Goal: Ask a question

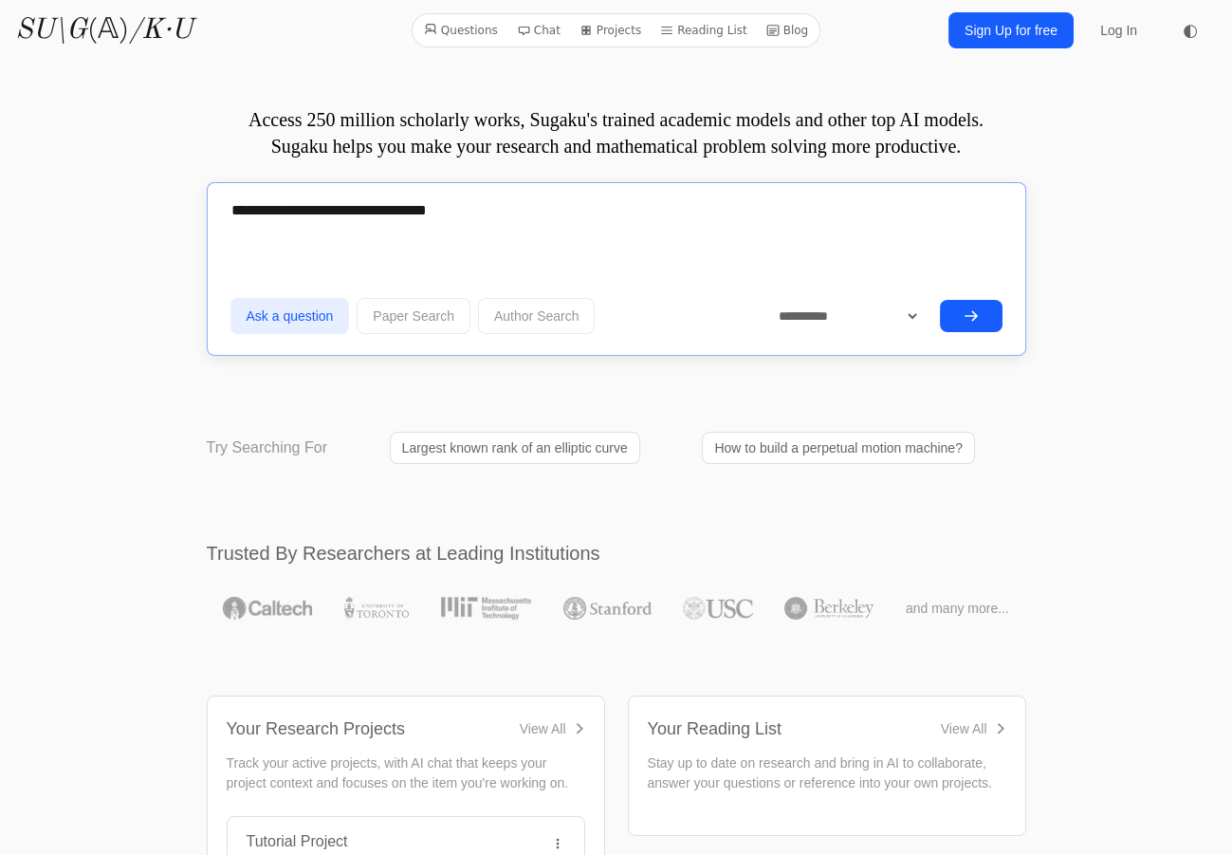
type textarea "**********"
click at [941, 317] on button "submit" at bounding box center [971, 316] width 63 height 32
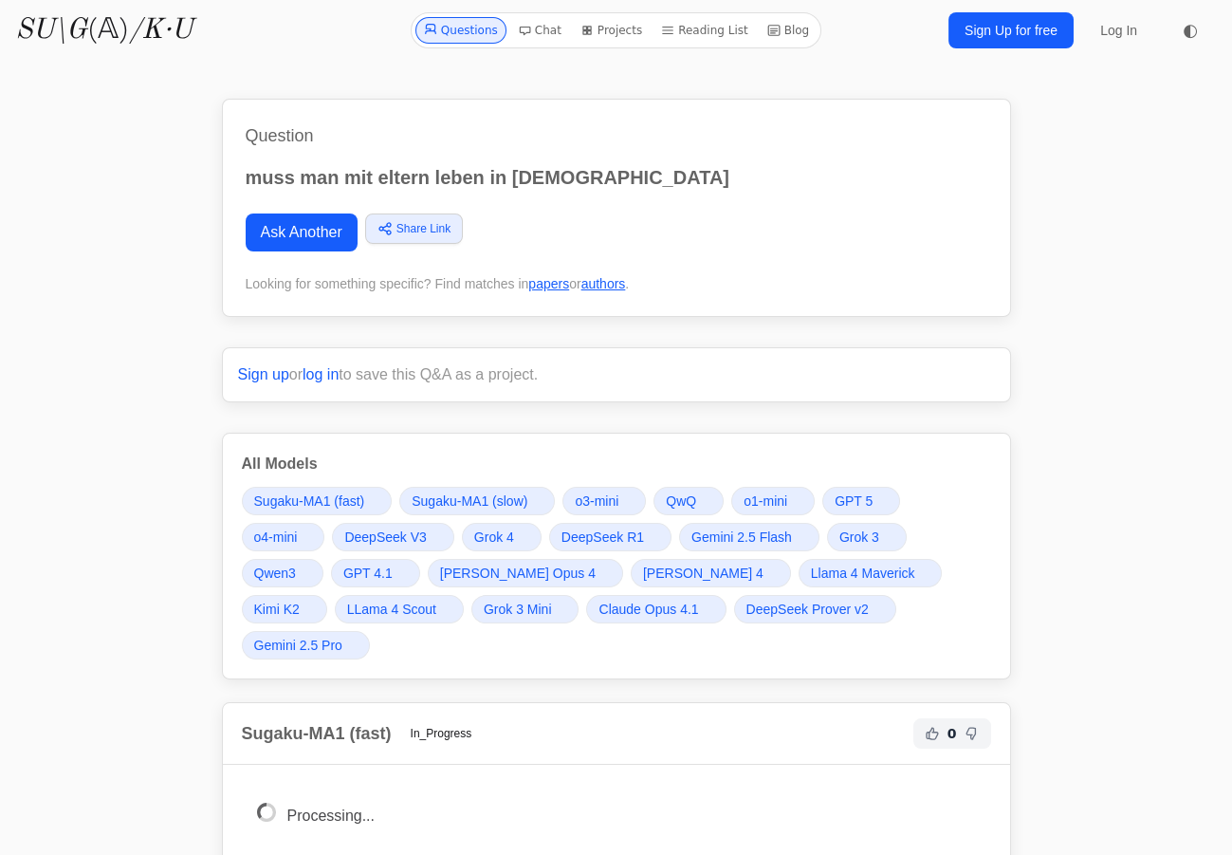
click at [763, 110] on div "Question muss man mit eltern leben in [DEMOGRAPHIC_DATA] Ask Another Share Link…" at bounding box center [616, 208] width 789 height 218
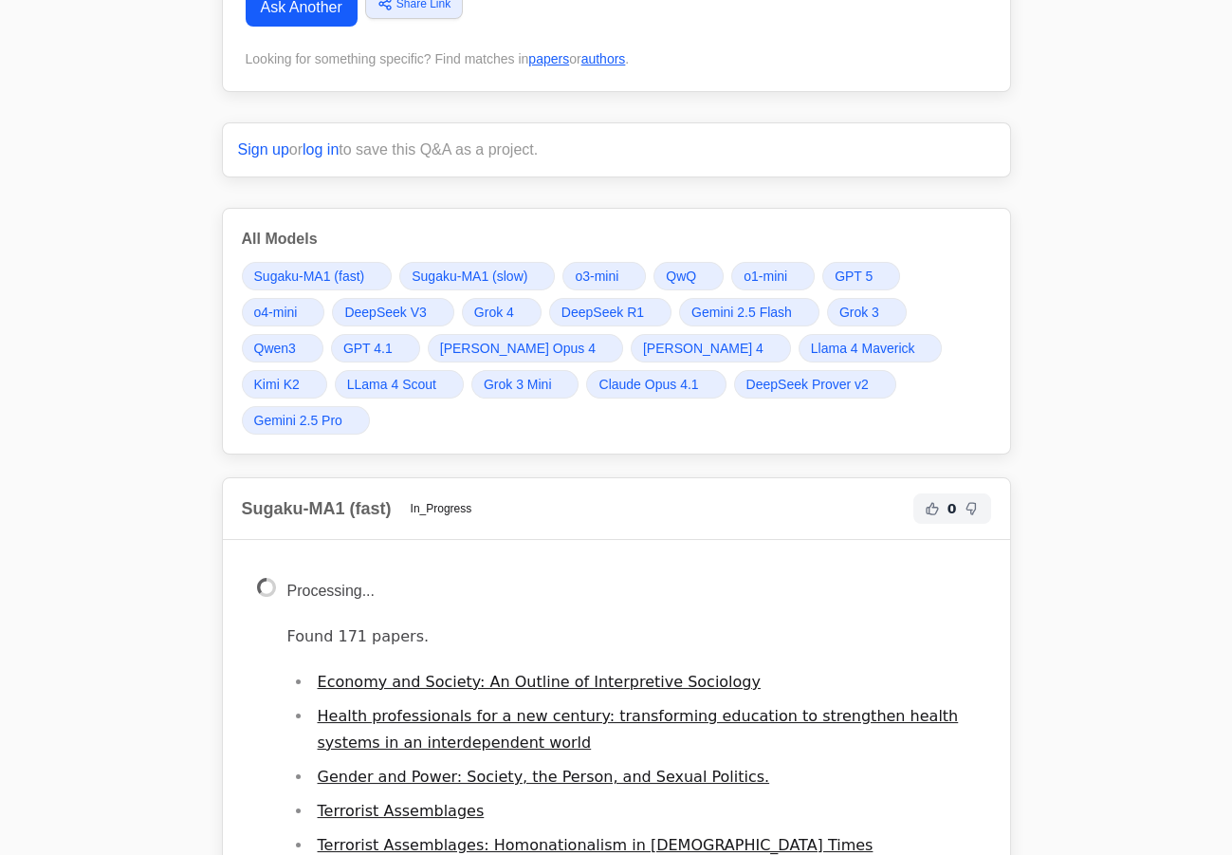
scroll to position [258, 0]
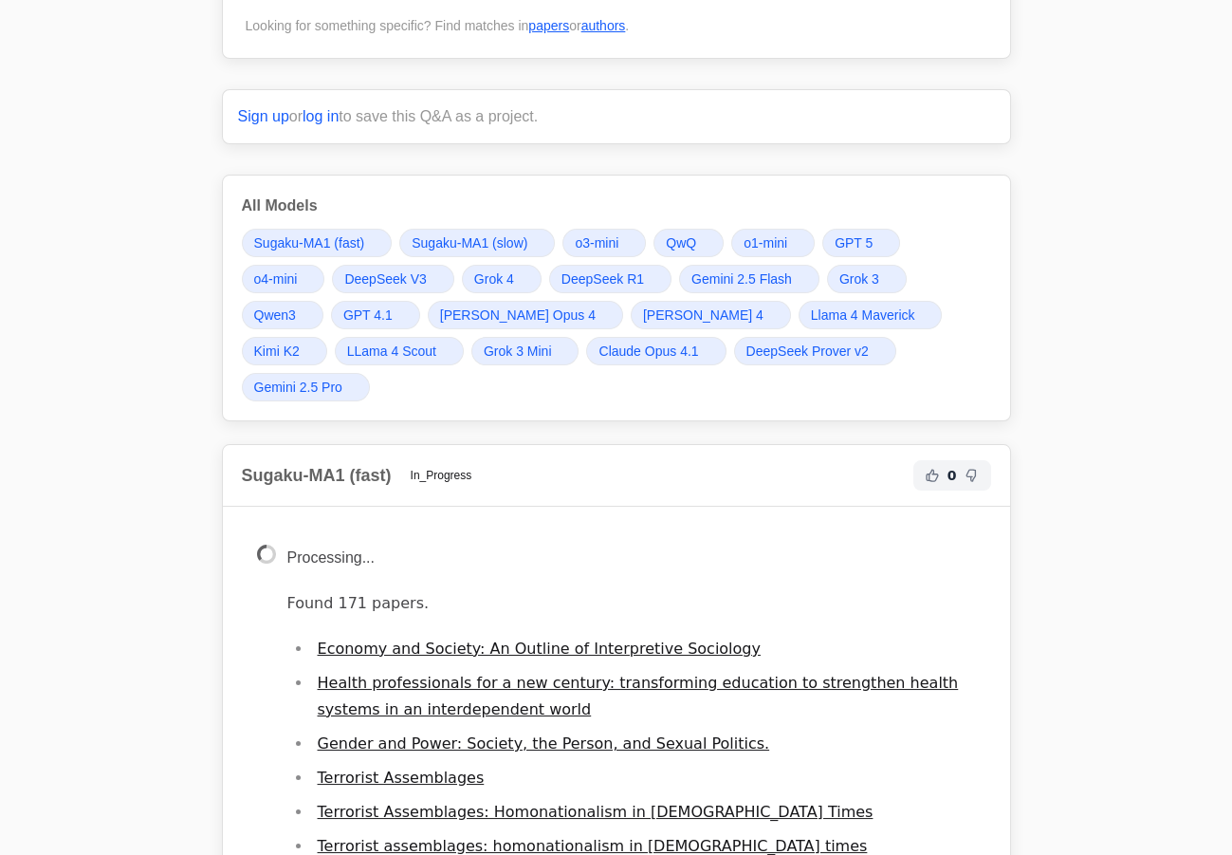
click at [474, 272] on span "Grok 4" at bounding box center [494, 278] width 40 height 19
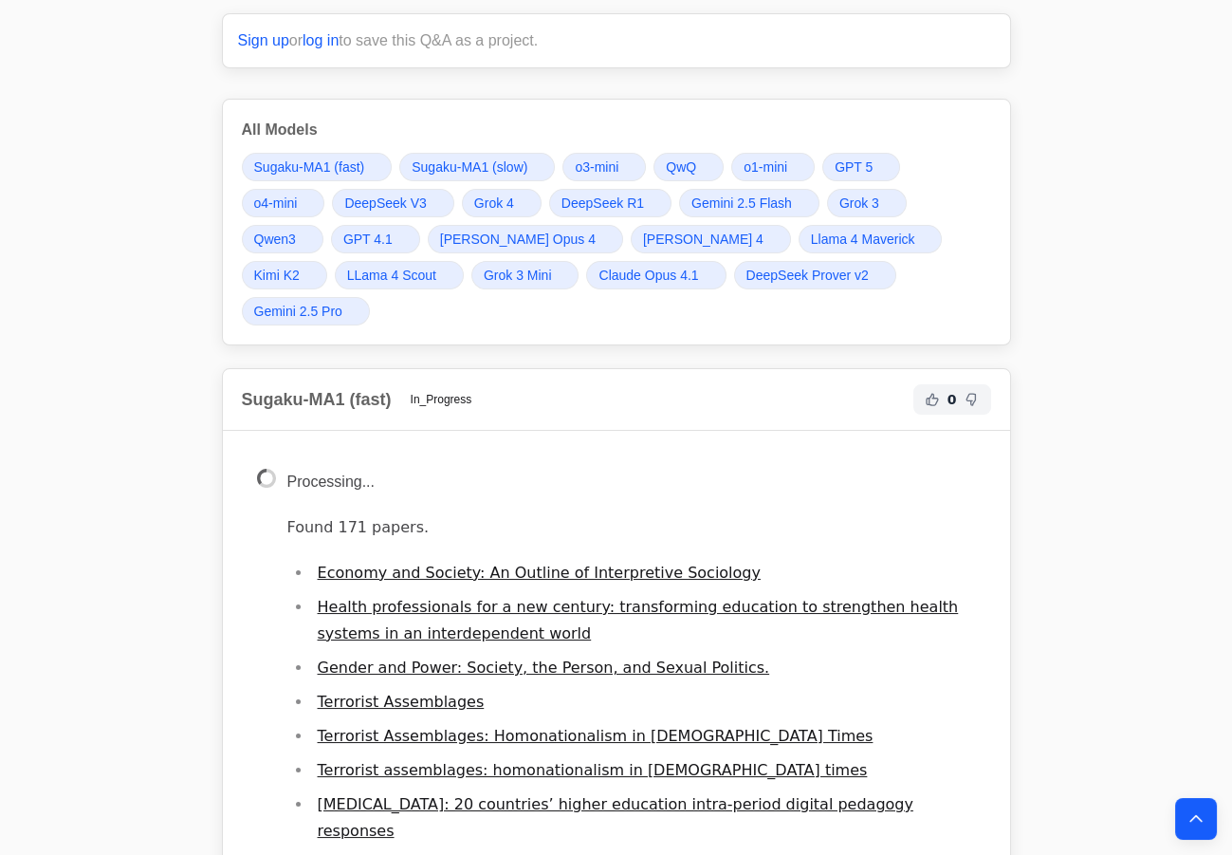
scroll to position [344, 0]
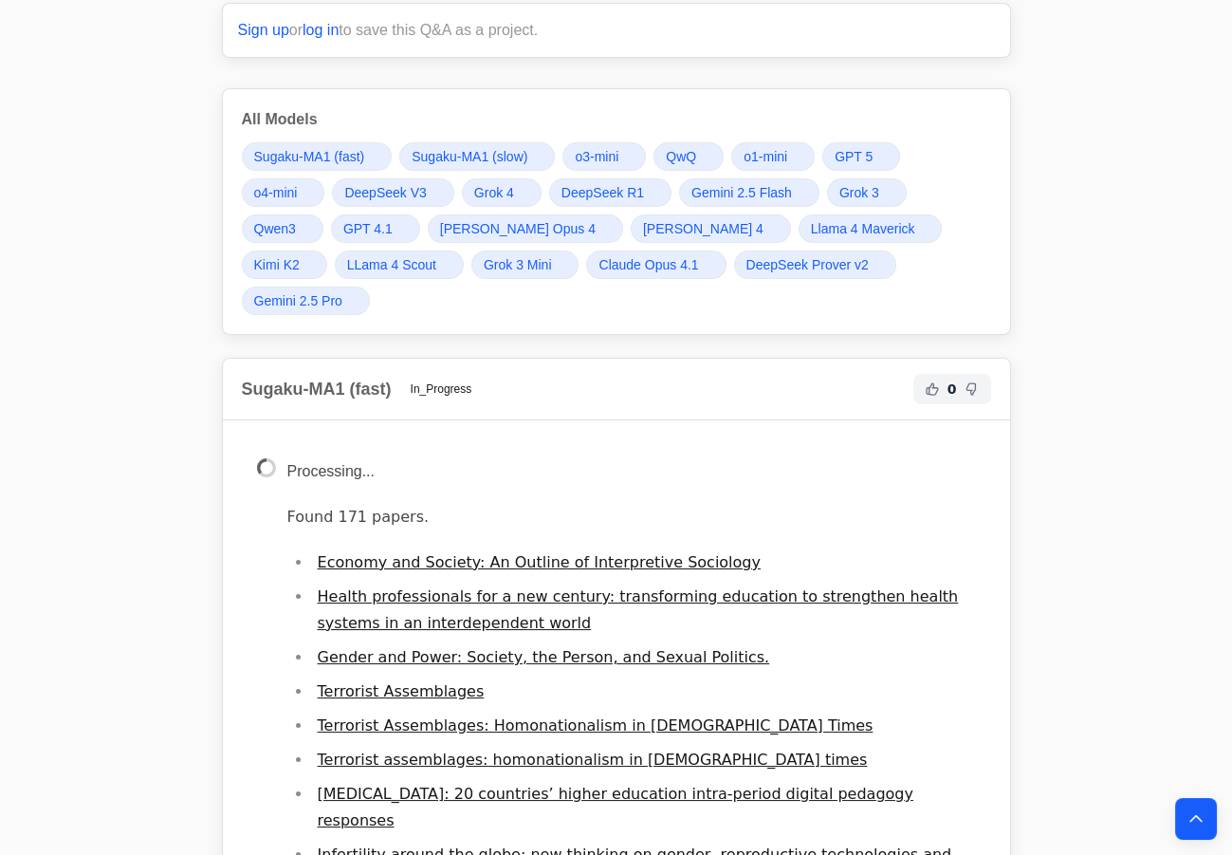
click at [462, 194] on link "Grok 4" at bounding box center [502, 192] width 80 height 28
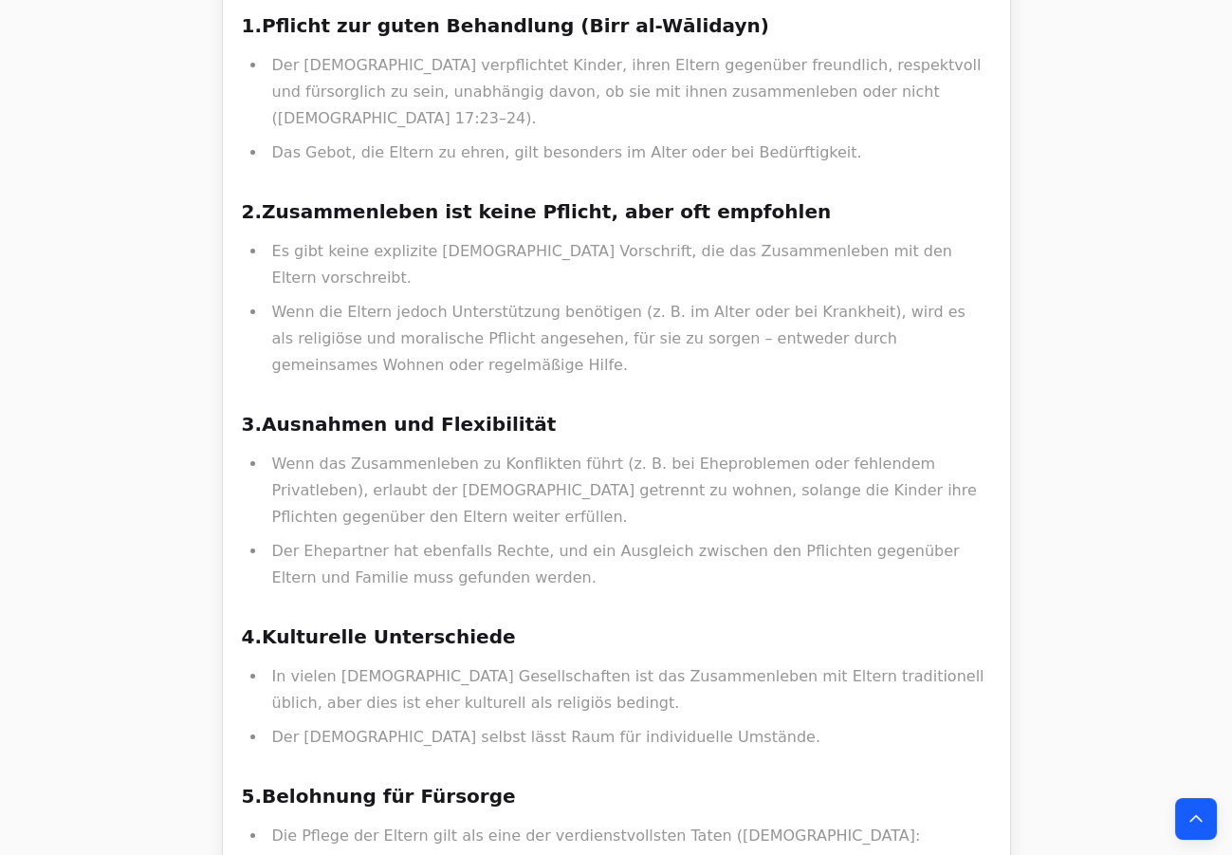
scroll to position [14316, 0]
